Goal: Check status: Check status

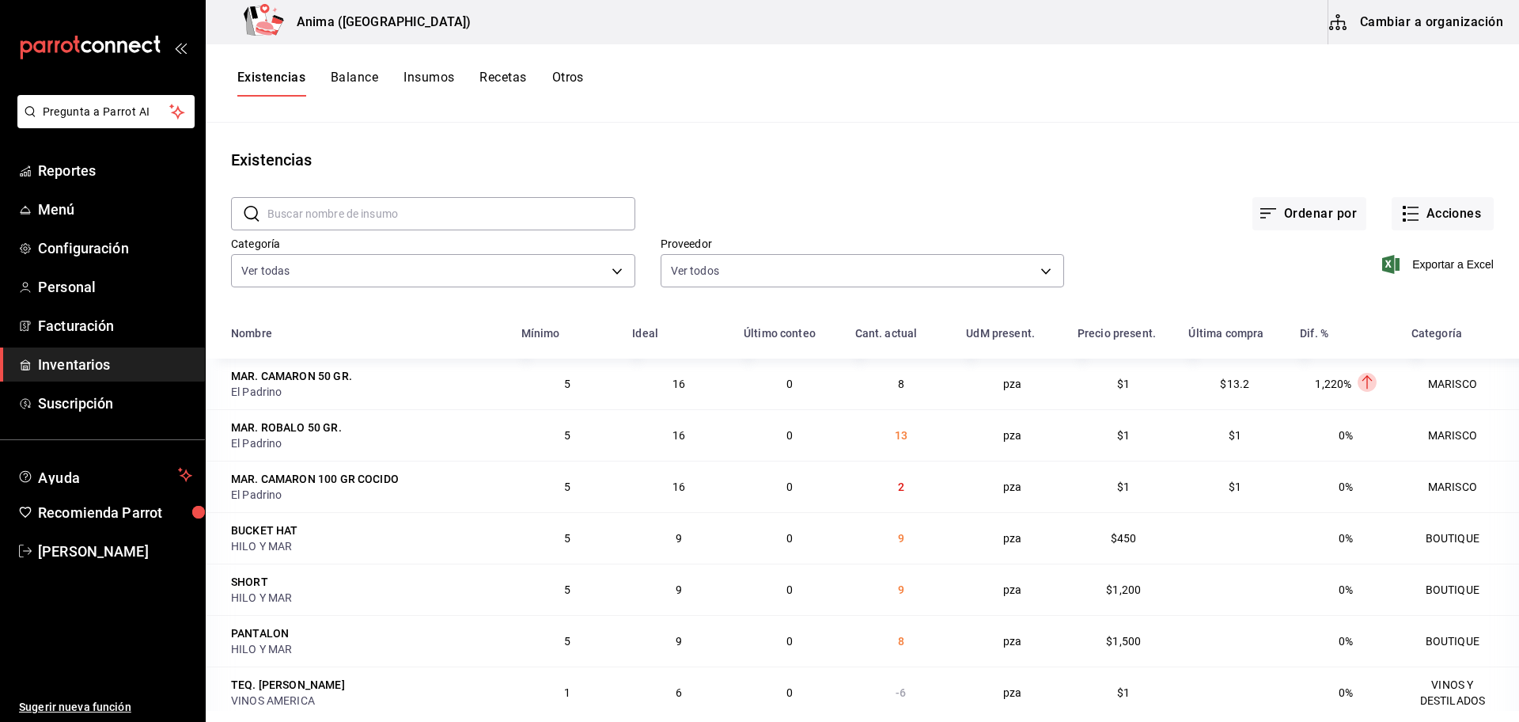
click at [563, 78] on button "Otros" at bounding box center [568, 83] width 32 height 27
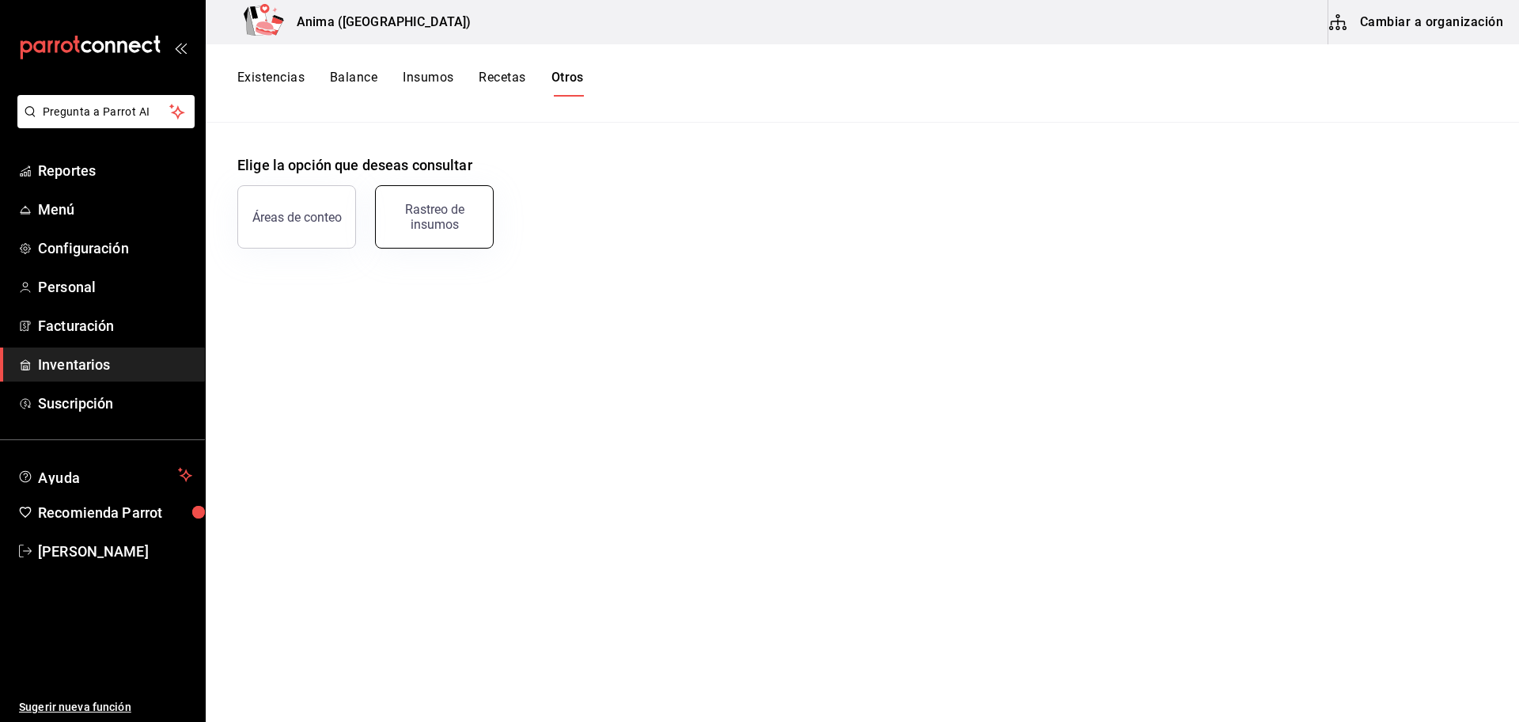
click at [415, 218] on div "Rastreo de insumos" at bounding box center [434, 217] width 98 height 30
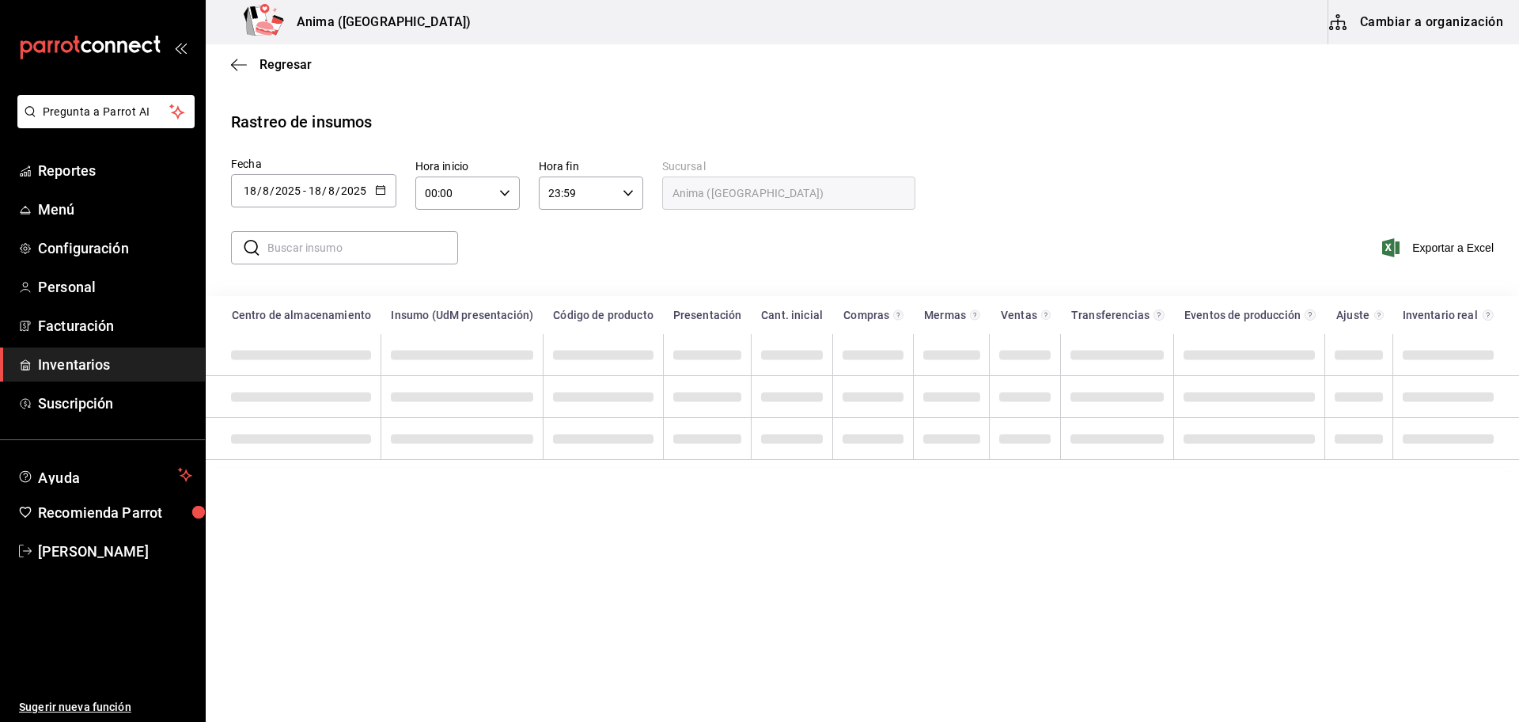
click at [303, 195] on span "-" at bounding box center [304, 190] width 3 height 13
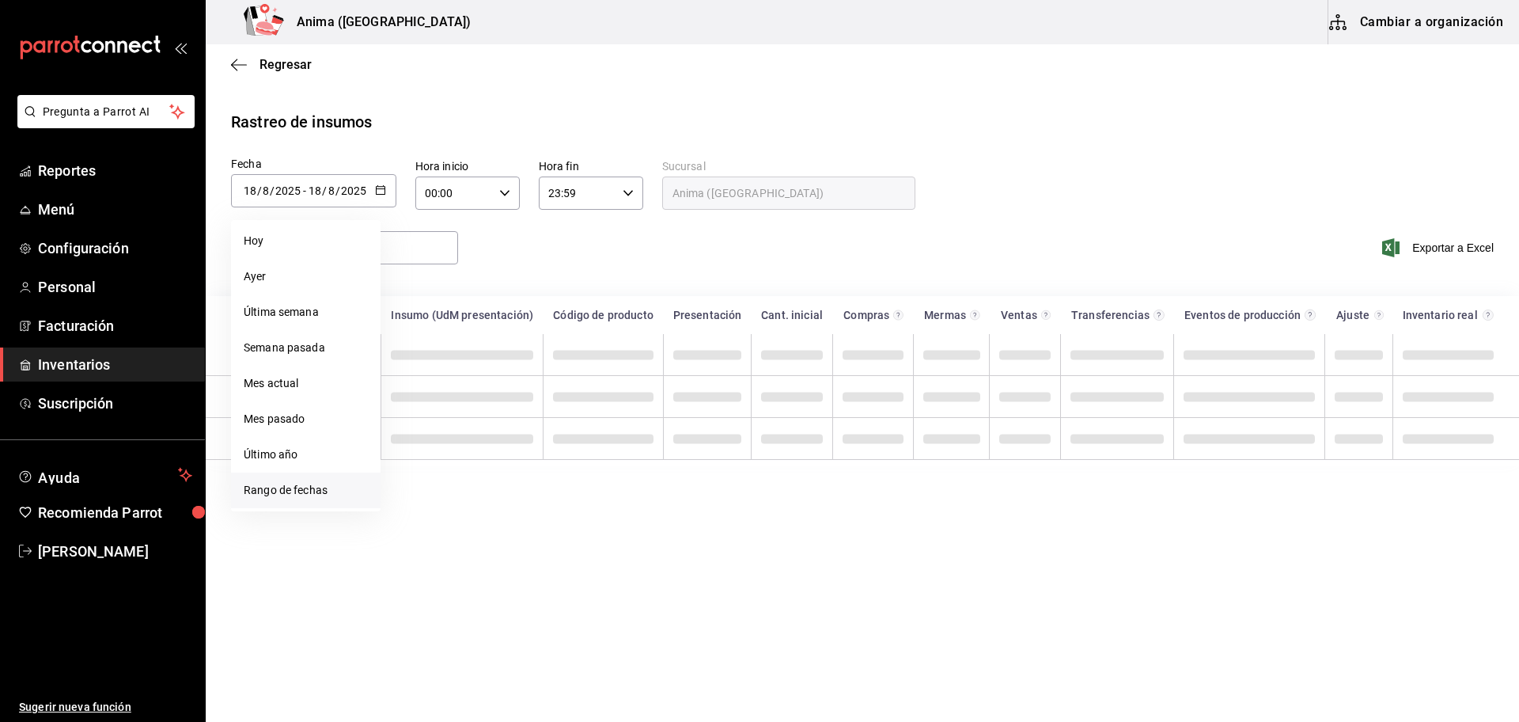
click at [303, 492] on li "Rango de fechas" at bounding box center [306, 490] width 150 height 36
click at [526, 298] on abbr "1" at bounding box center [526, 295] width 6 height 11
click at [577, 362] on abbr "17" at bounding box center [582, 365] width 10 height 11
type input "[DATE]"
type input "1"
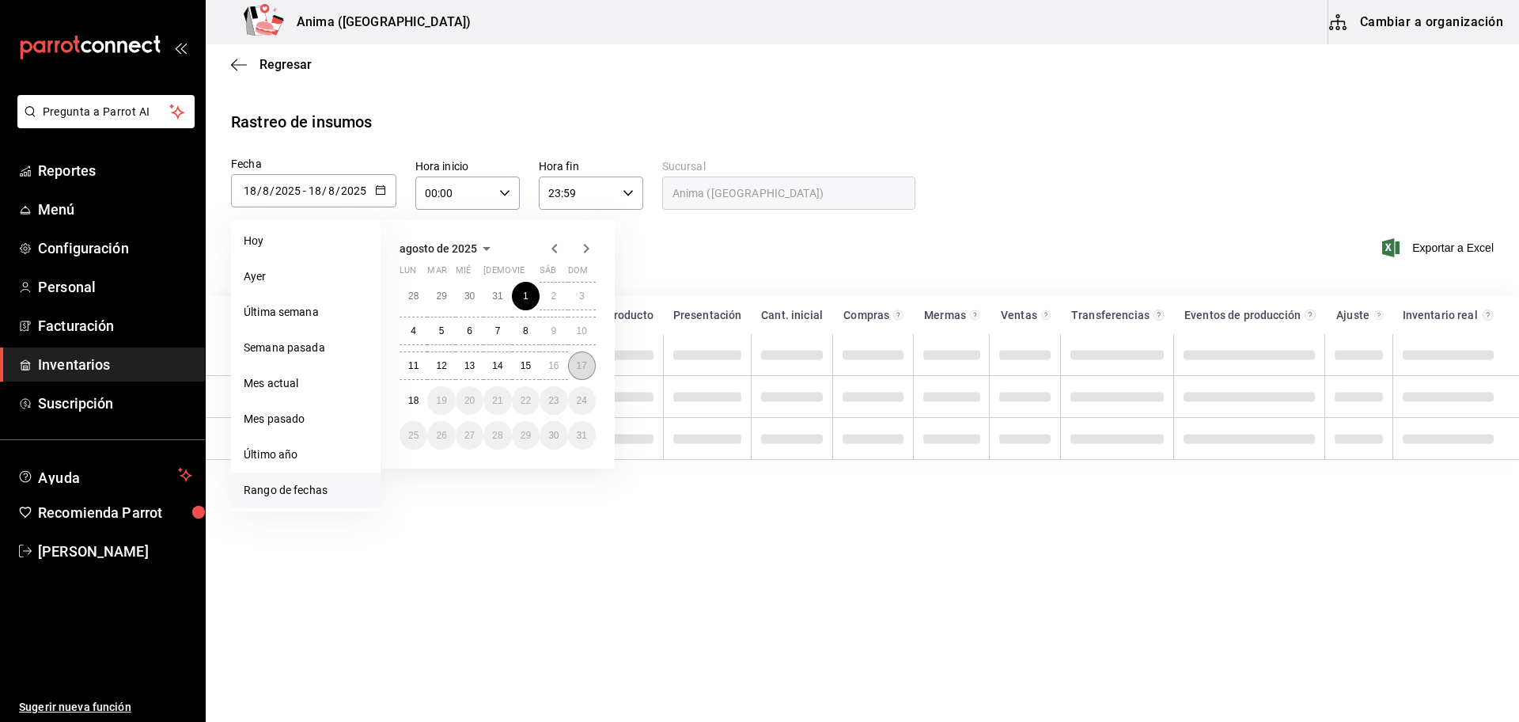
type input "[DATE]"
type input "17"
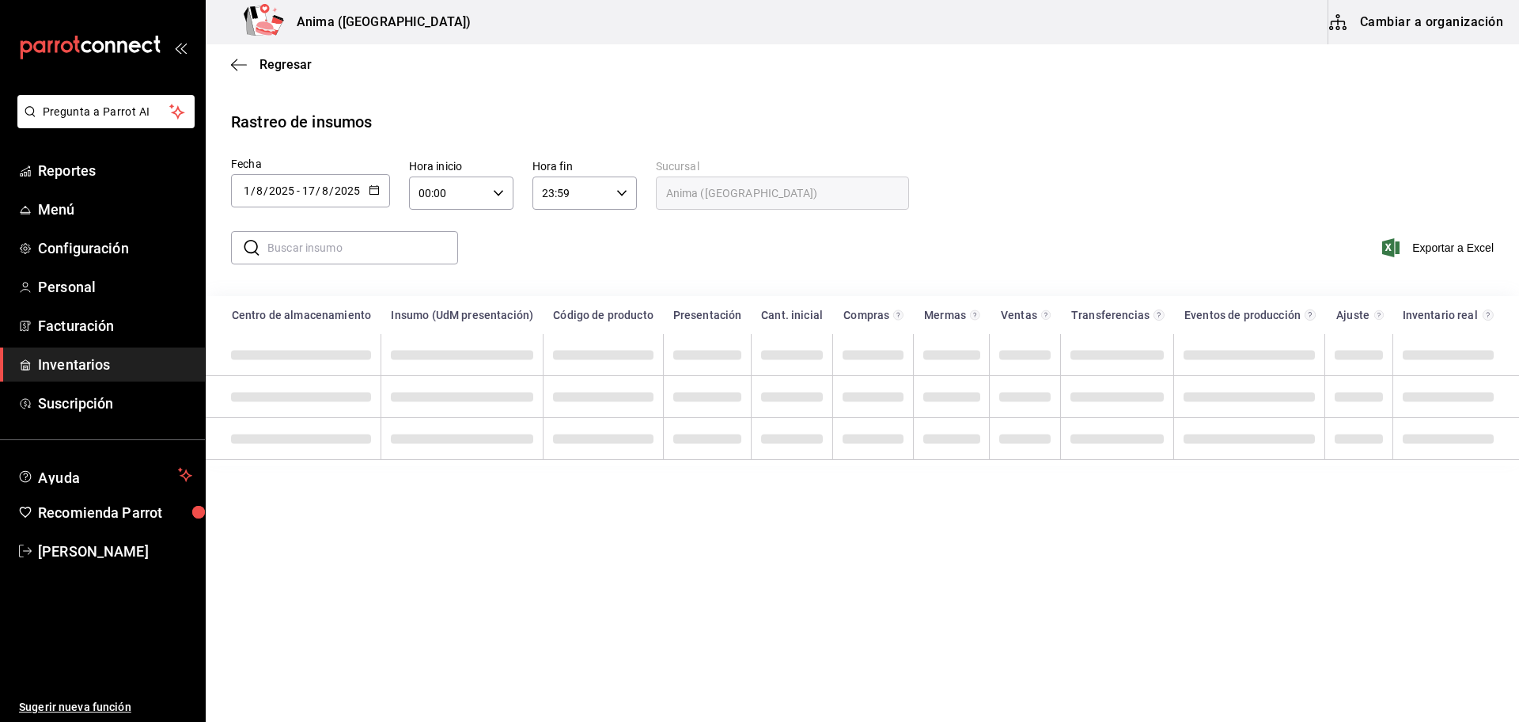
click at [328, 245] on input "text" at bounding box center [362, 248] width 191 height 32
type input "moet [PERSON_NAME]"
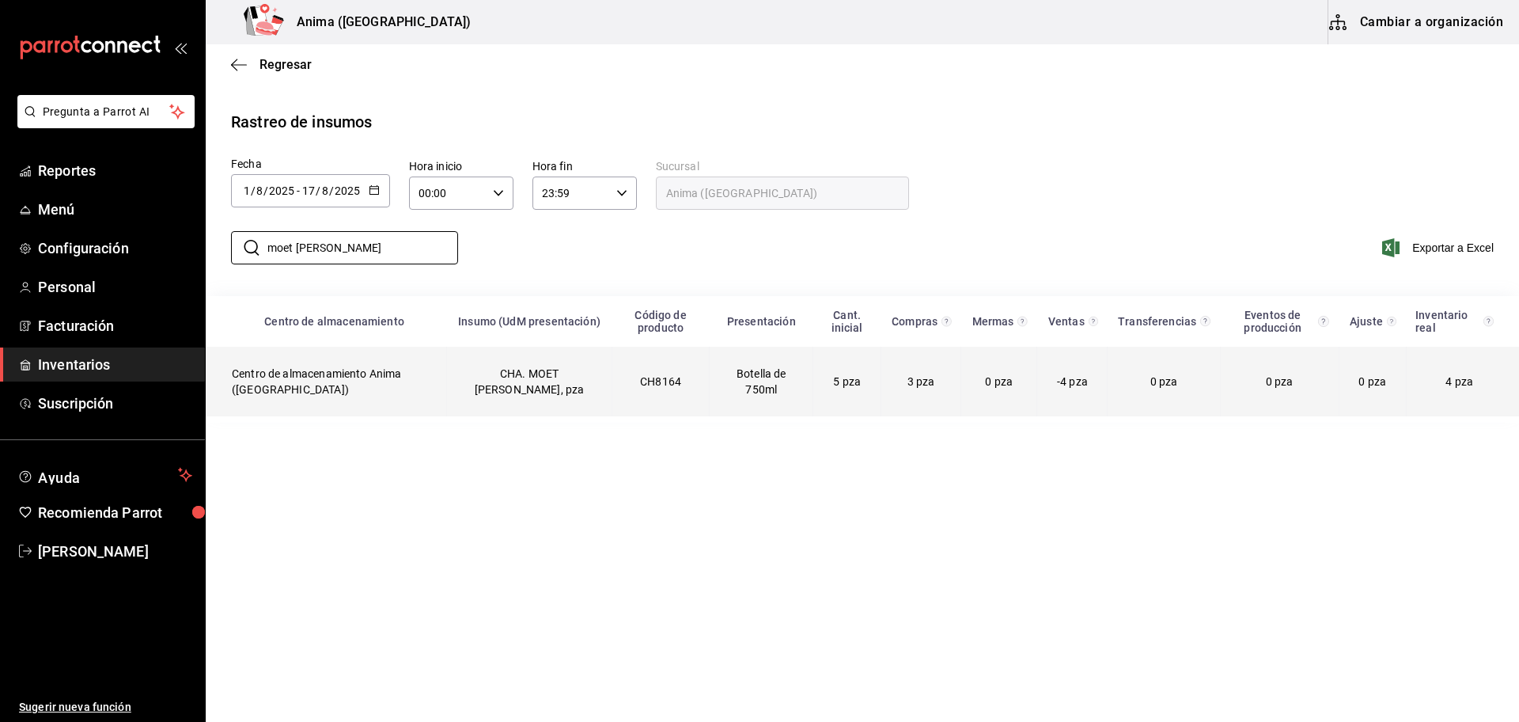
click at [631, 369] on td "CH8164" at bounding box center [661, 382] width 98 height 70
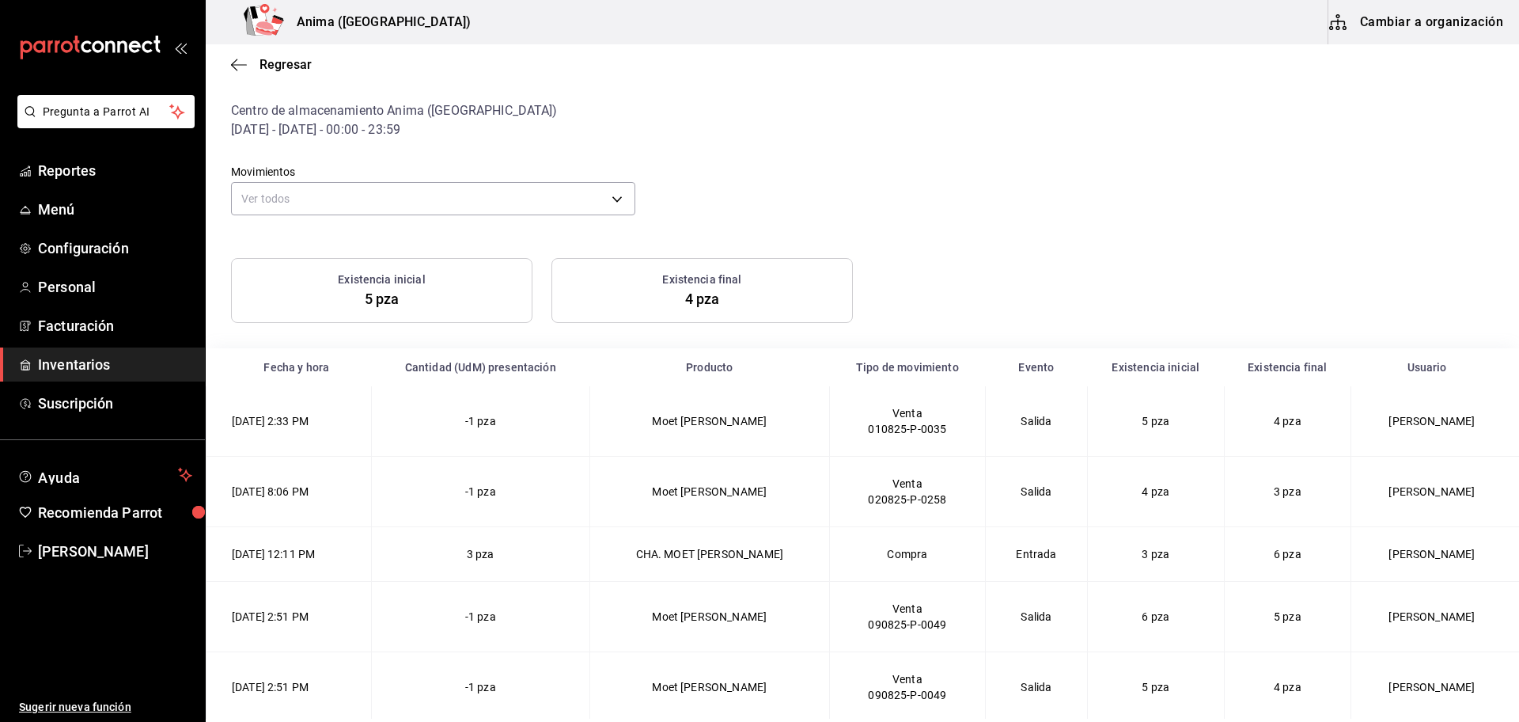
scroll to position [47, 0]
